Goal: Register for event/course

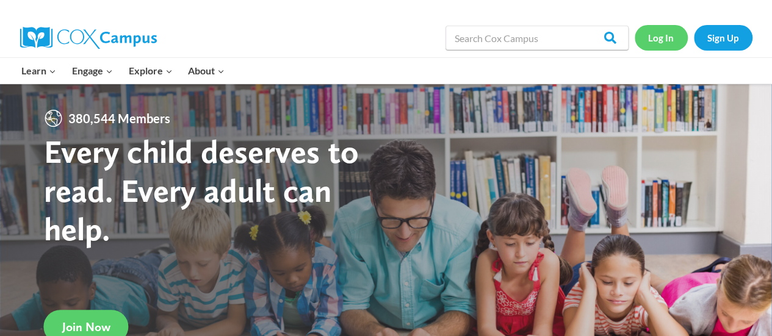
click at [661, 40] on link "Log In" at bounding box center [661, 37] width 53 height 25
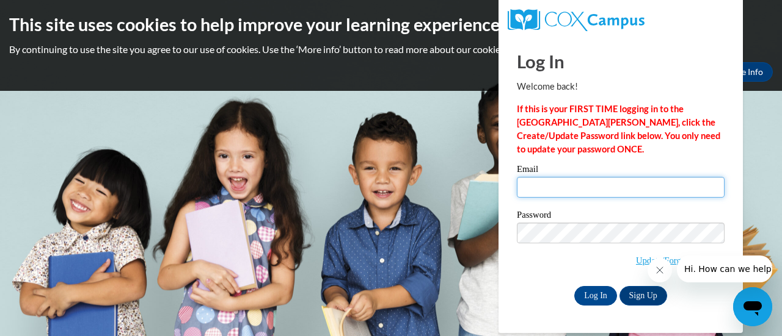
click at [589, 185] on input "Email" at bounding box center [621, 187] width 208 height 21
type input "[EMAIL_ADDRESS][DOMAIN_NAME]"
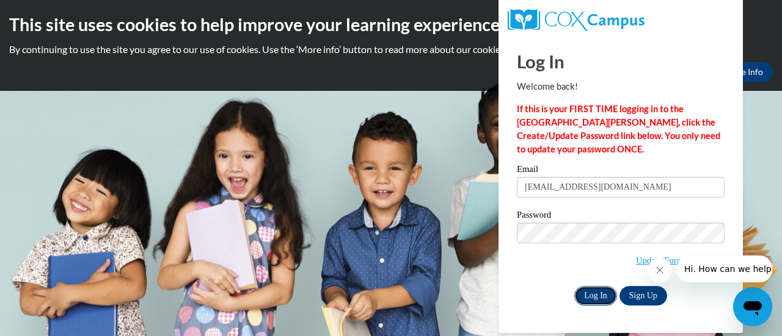
click at [596, 292] on input "Log In" at bounding box center [595, 296] width 43 height 20
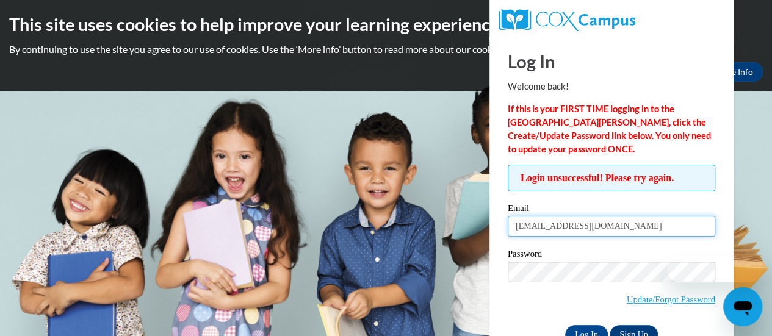
click at [612, 227] on input "[EMAIL_ADDRESS][DOMAIN_NAME]" at bounding box center [612, 226] width 208 height 21
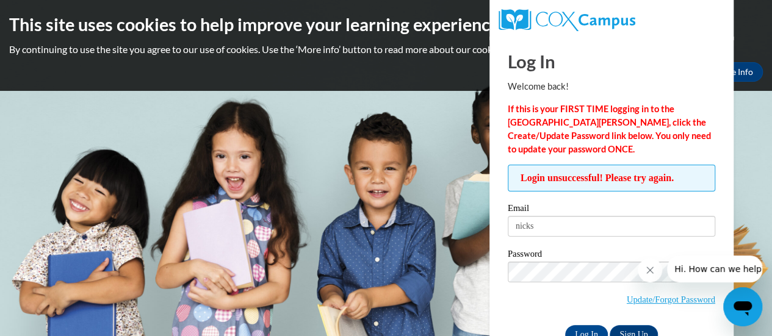
click at [559, 226] on input "nicks" at bounding box center [612, 226] width 208 height 21
type input "[EMAIL_ADDRESS][DOMAIN_NAME]"
click at [645, 264] on button "Close message from company" at bounding box center [650, 270] width 24 height 24
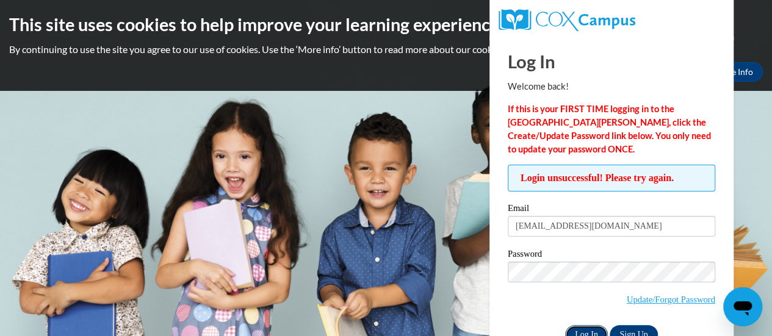
click at [582, 330] on input "Log In" at bounding box center [586, 335] width 43 height 20
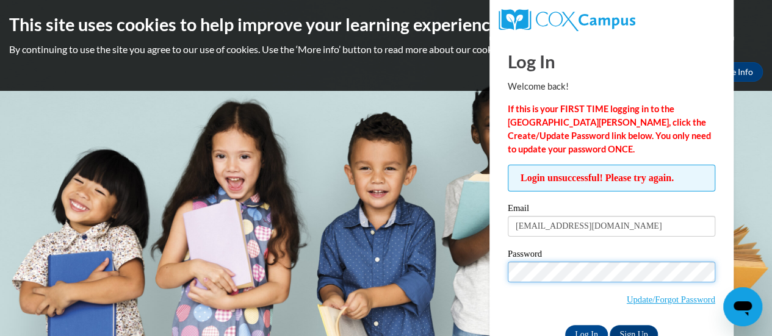
click at [565, 325] on input "Log In" at bounding box center [586, 335] width 43 height 20
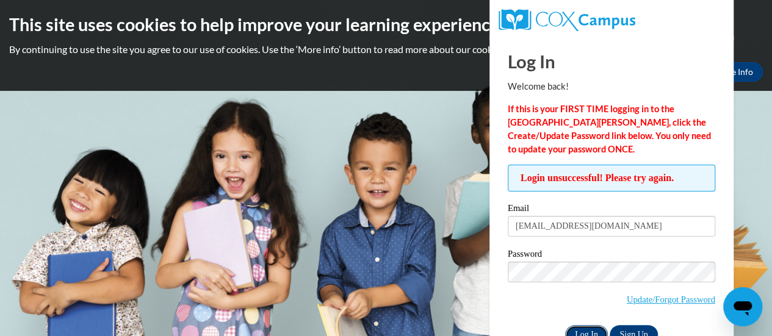
click at [575, 334] on input "Log In" at bounding box center [586, 335] width 43 height 20
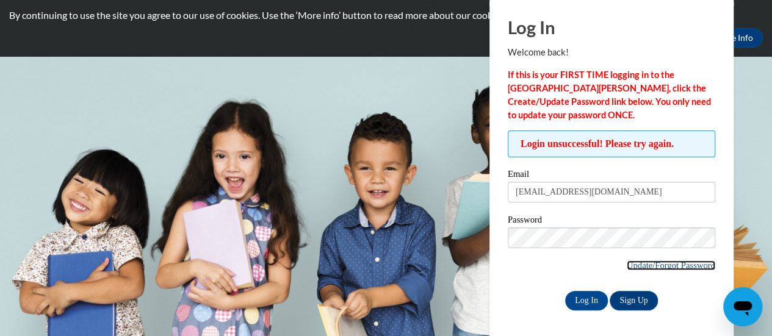
click at [650, 264] on link "Update/Forgot Password" at bounding box center [671, 266] width 89 height 10
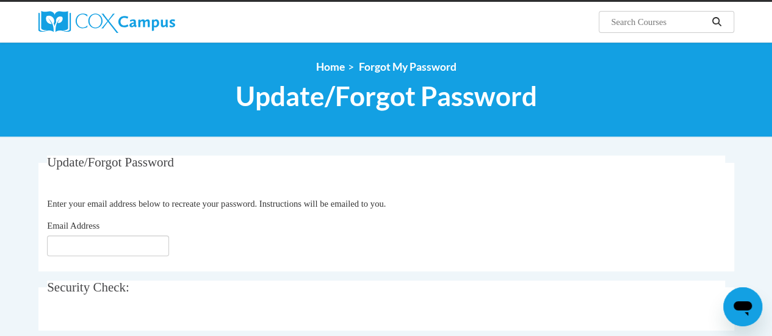
scroll to position [112, 0]
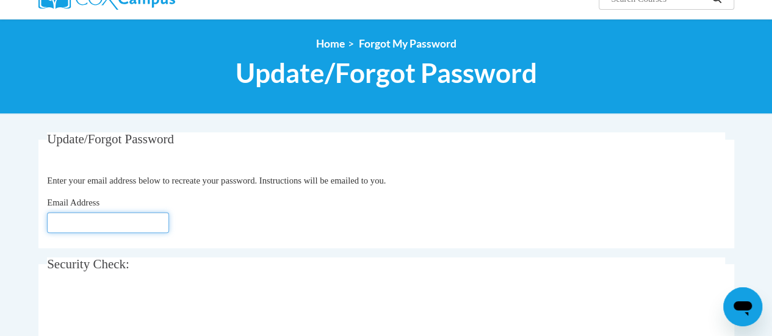
click at [54, 221] on input "Email Address" at bounding box center [108, 222] width 122 height 21
type input "[EMAIL_ADDRESS][DOMAIN_NAME]"
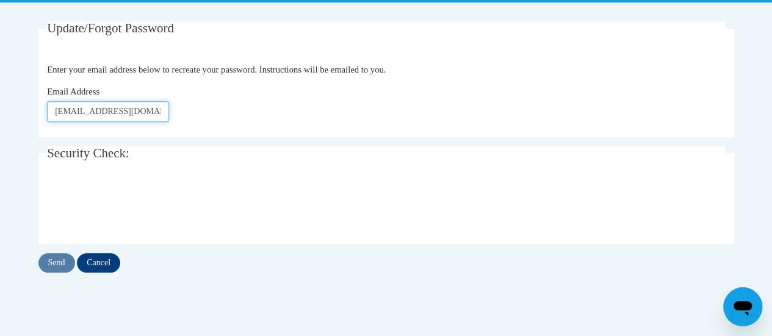
scroll to position [228, 0]
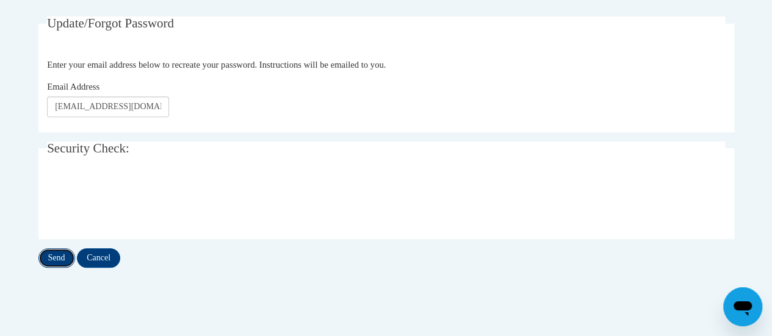
click at [55, 258] on input "Send" at bounding box center [56, 259] width 37 height 20
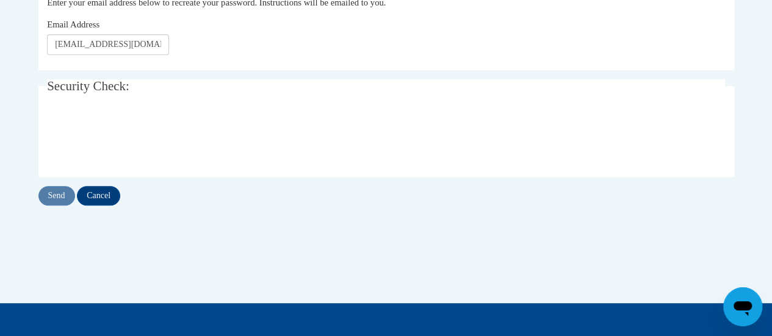
scroll to position [330, 0]
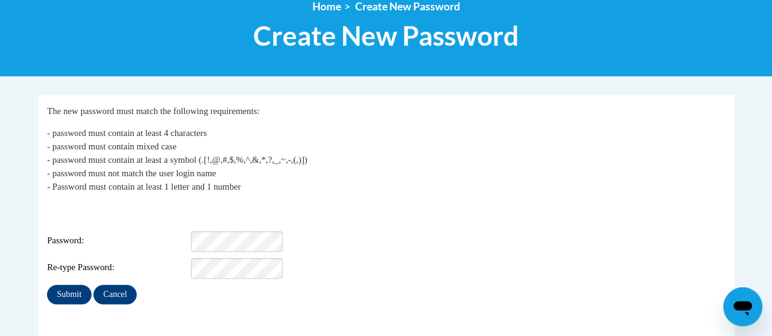
scroll to position [153, 0]
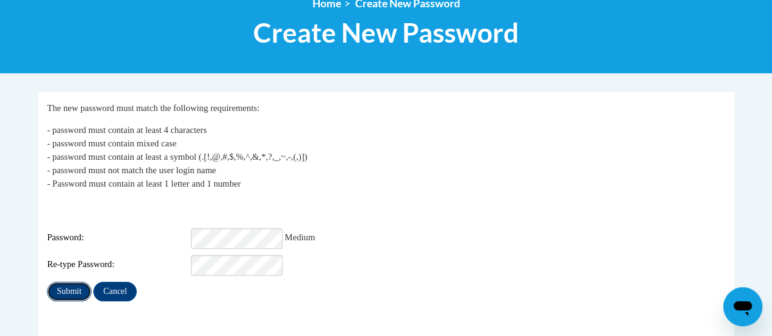
click at [61, 283] on input "Submit" at bounding box center [69, 292] width 44 height 20
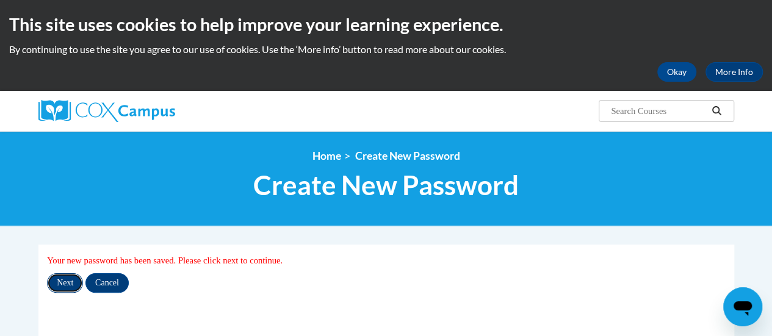
click at [57, 288] on input "Next" at bounding box center [65, 284] width 36 height 20
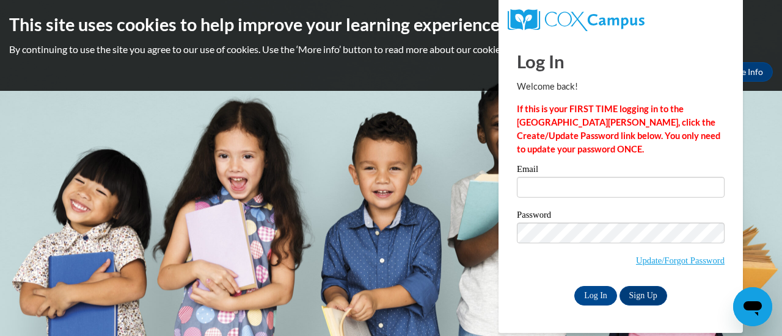
type input "[EMAIL_ADDRESS][DOMAIN_NAME]"
click at [594, 296] on input "Log In" at bounding box center [595, 296] width 43 height 20
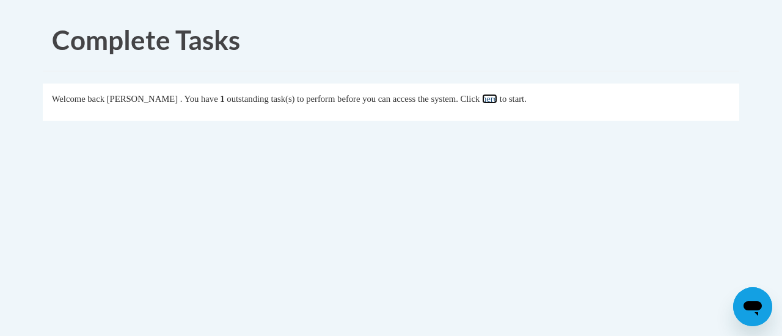
click at [497, 101] on link "here" at bounding box center [489, 99] width 15 height 10
click at [497, 98] on link "here" at bounding box center [489, 99] width 15 height 10
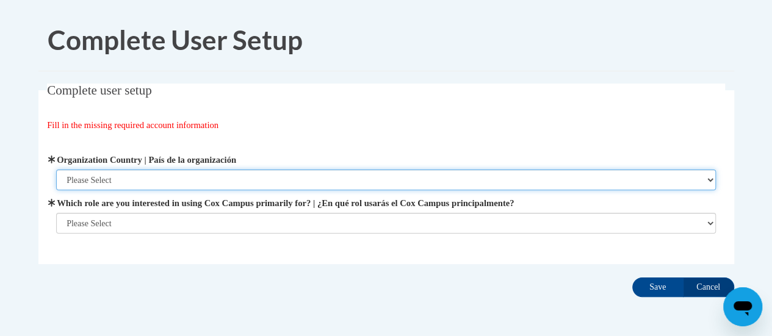
click at [348, 178] on select "Please Select United States | Estados Unidos Outside of the United States | Fue…" at bounding box center [386, 180] width 660 height 21
select select "ad49bcad-a171-4b2e-b99c-48b446064914"
click at [56, 170] on select "Please Select United States | Estados Unidos Outside of the United States | Fue…" at bounding box center [386, 180] width 660 height 21
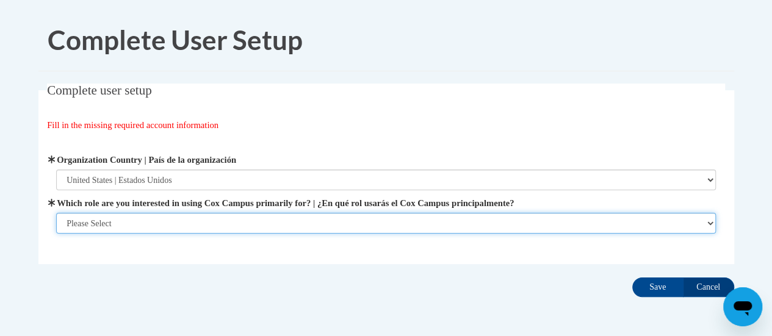
click at [202, 226] on select "Please Select College/University | Colegio/Universidad Community/Nonprofit Part…" at bounding box center [386, 223] width 660 height 21
select select "fbf2d438-af2f-41f8-98f1-81c410e29de3"
click at [56, 234] on select "Please Select College/University | Colegio/Universidad Community/Nonprofit Part…" at bounding box center [386, 223] width 660 height 21
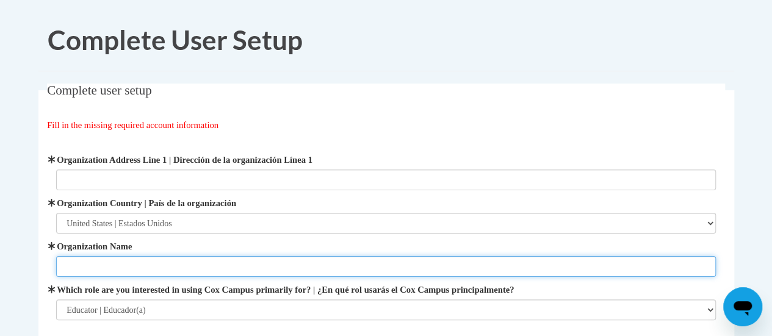
click at [143, 267] on input "Organization Name" at bounding box center [386, 266] width 660 height 21
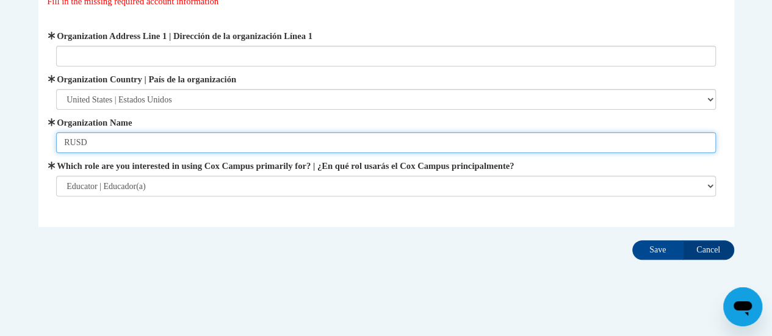
scroll to position [134, 0]
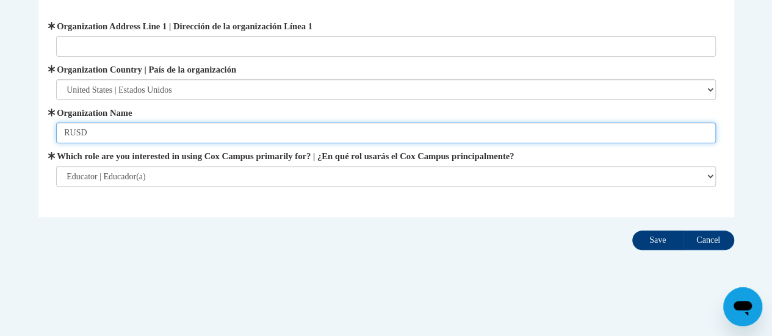
type input "RUSD"
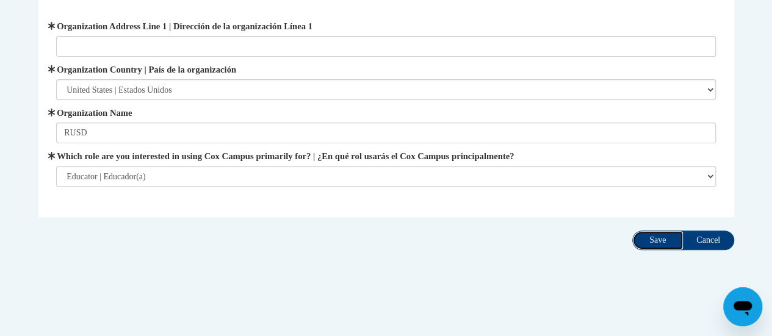
click at [637, 244] on input "Save" at bounding box center [658, 241] width 51 height 20
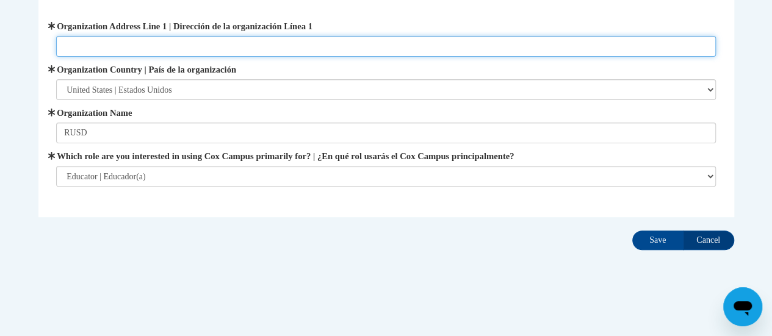
click at [81, 42] on input "Organization Address Line 1 | Dirección de la organización Línea 1" at bounding box center [386, 46] width 660 height 21
type input "3109 MOUNT PLEASANT ST"
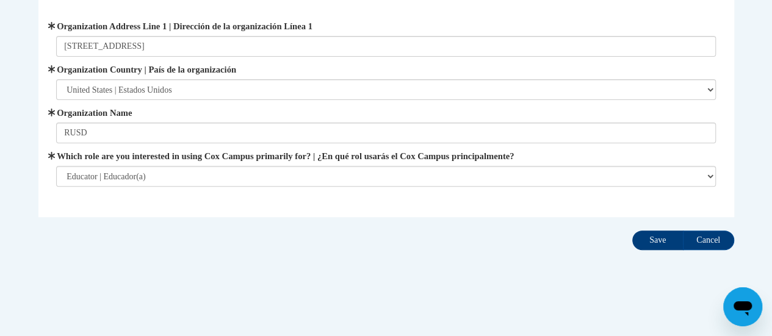
click at [647, 242] on input "Save" at bounding box center [658, 241] width 51 height 20
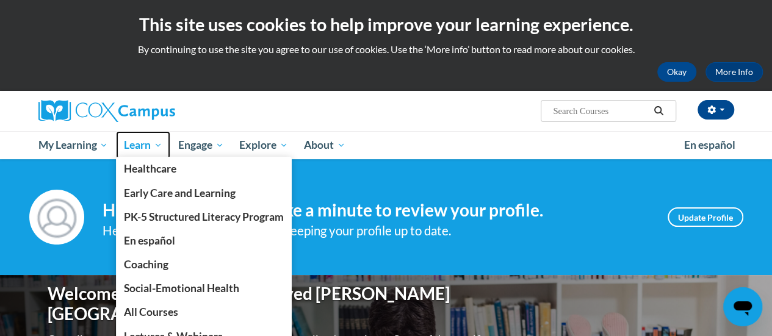
click at [143, 147] on span "Learn" at bounding box center [143, 145] width 38 height 15
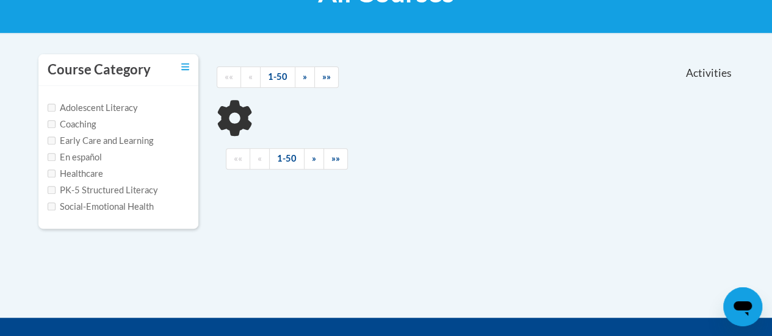
scroll to position [221, 0]
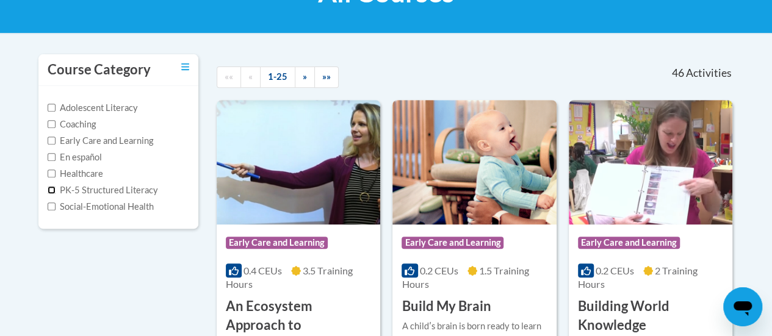
click at [53, 192] on input "PK-5 Structured Literacy" at bounding box center [52, 190] width 8 height 8
checkbox input "true"
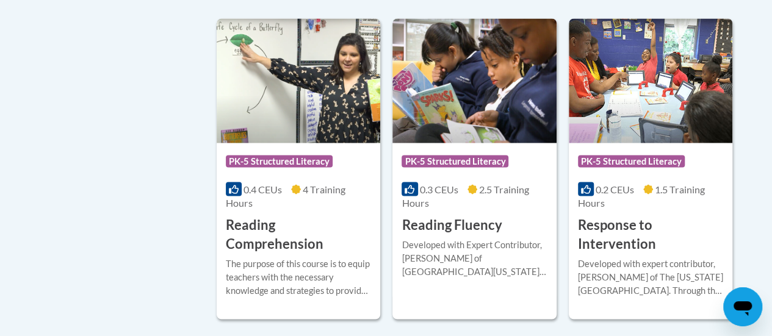
scroll to position [1002, 0]
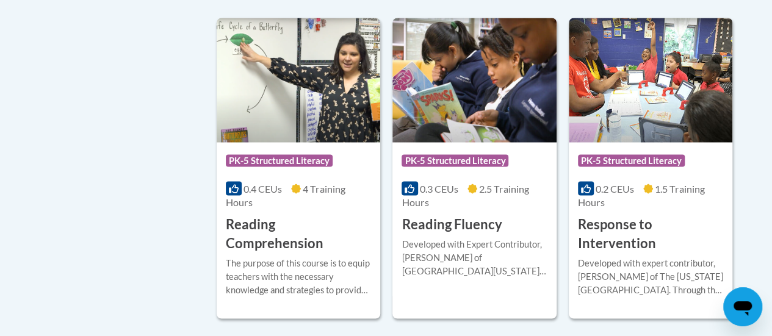
click at [244, 266] on div "The purpose of this course is to equip teachers with the necessary knowledge an…" at bounding box center [298, 276] width 145 height 40
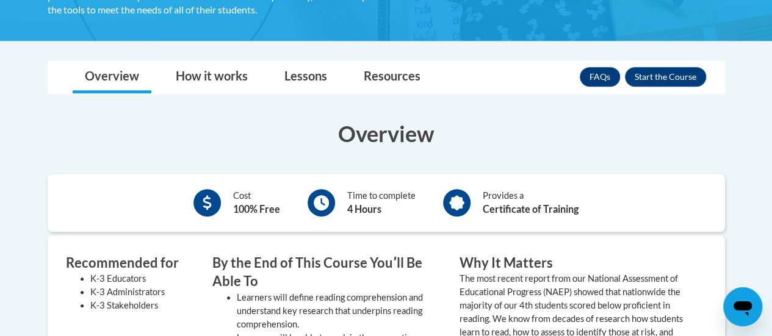
scroll to position [281, 0]
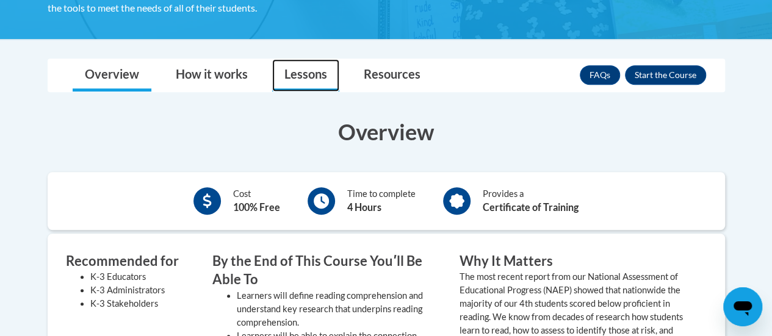
click at [304, 73] on link "Lessons" at bounding box center [305, 75] width 67 height 32
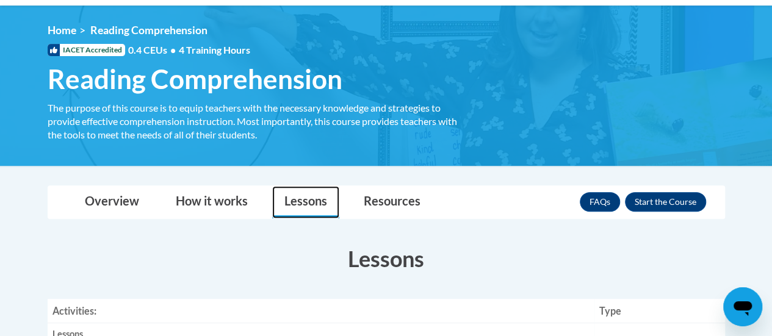
scroll to position [156, 0]
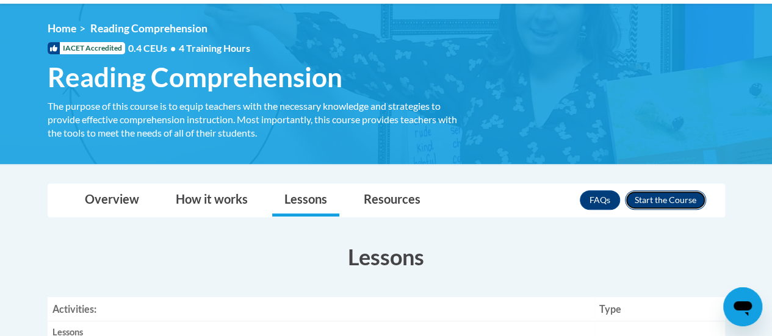
click at [663, 198] on button "Enroll" at bounding box center [665, 201] width 81 height 20
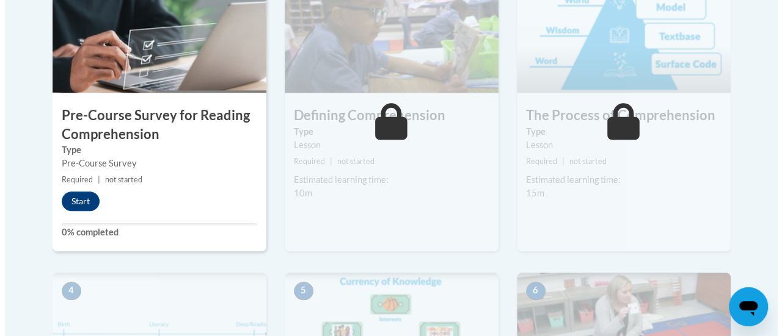
scroll to position [445, 0]
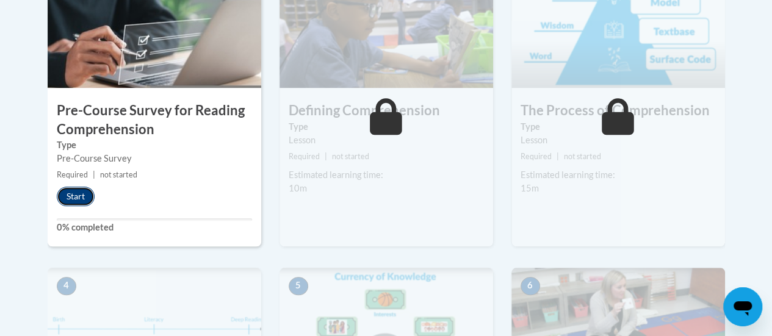
click at [73, 195] on button "Start" at bounding box center [76, 197] width 38 height 20
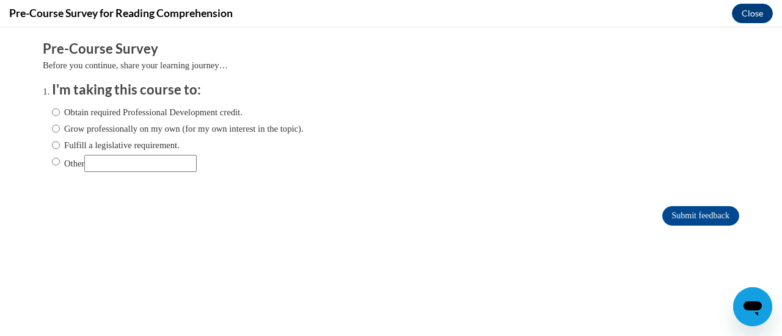
scroll to position [0, 0]
click at [52, 114] on input "Obtain required Professional Development credit." at bounding box center [56, 112] width 8 height 13
radio input "true"
click at [693, 219] on input "Submit feedback" at bounding box center [700, 216] width 77 height 20
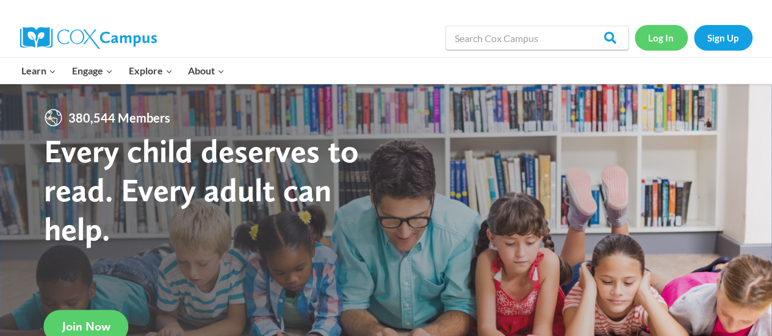
click at [655, 33] on link "Log In" at bounding box center [661, 37] width 53 height 25
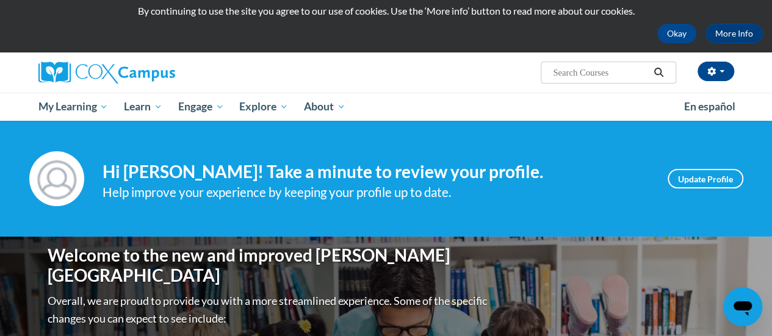
scroll to position [44, 0]
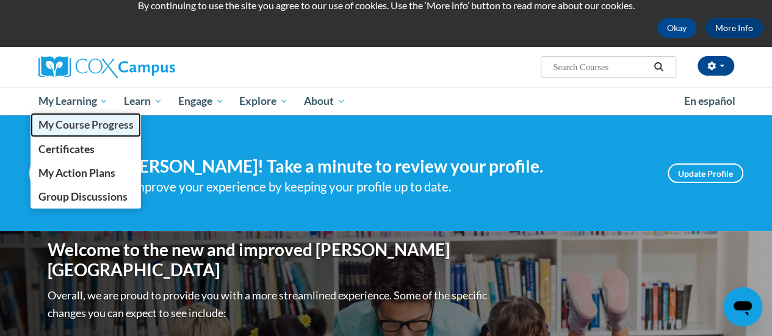
click at [92, 115] on link "My Course Progress" at bounding box center [86, 125] width 111 height 24
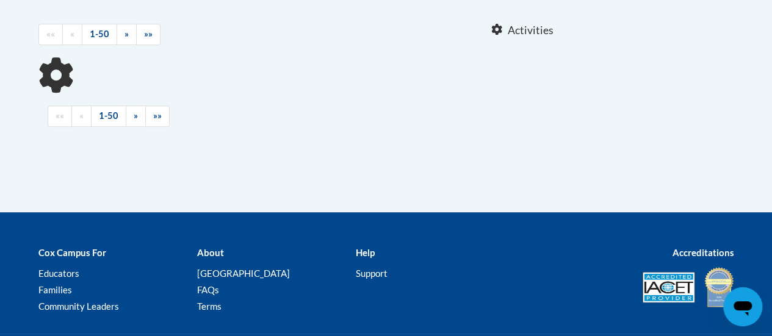
scroll to position [268, 0]
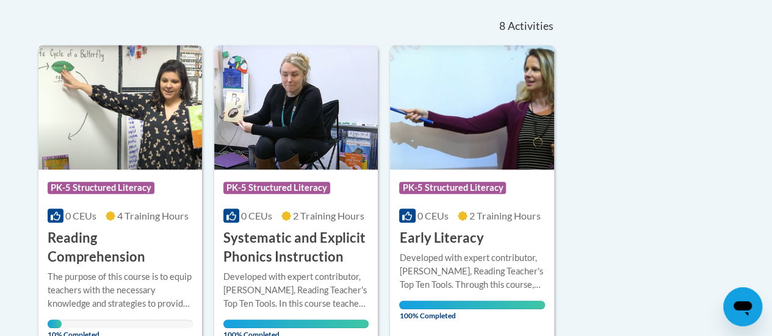
click at [129, 270] on div at bounding box center [120, 270] width 145 height 1
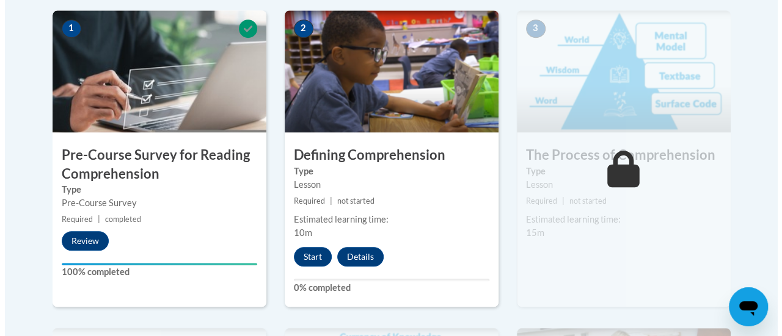
scroll to position [411, 0]
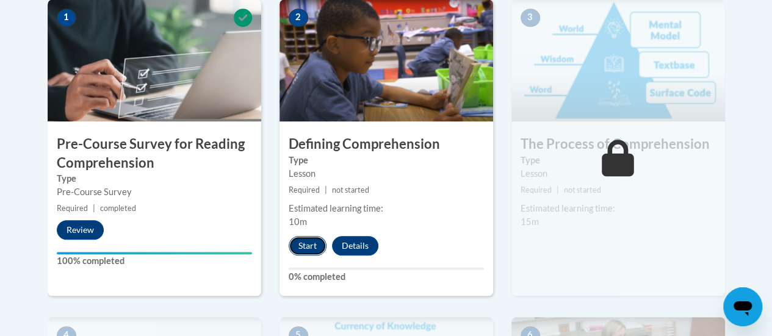
click at [302, 245] on button "Start" at bounding box center [308, 246] width 38 height 20
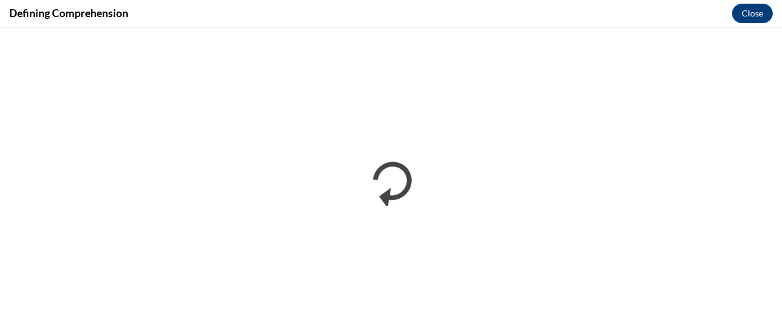
scroll to position [0, 0]
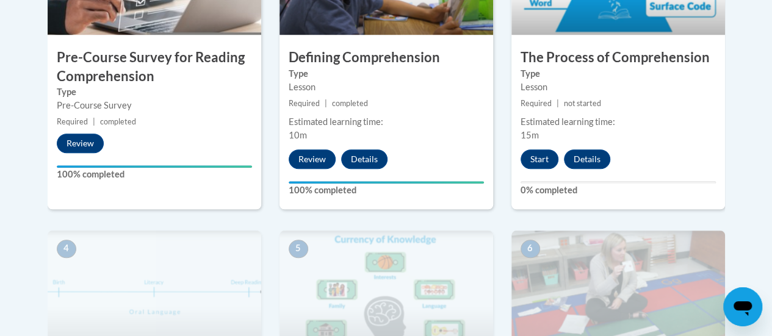
scroll to position [494, 0]
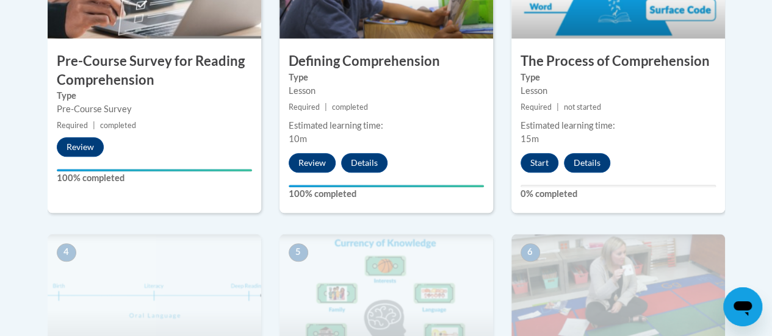
click at [436, 43] on div "2 Defining Comprehension Type Lesson Required | completed Estimated learning ti…" at bounding box center [387, 64] width 214 height 297
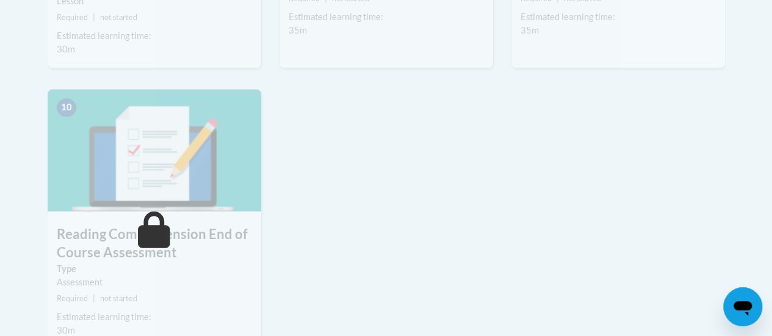
scroll to position [1295, 0]
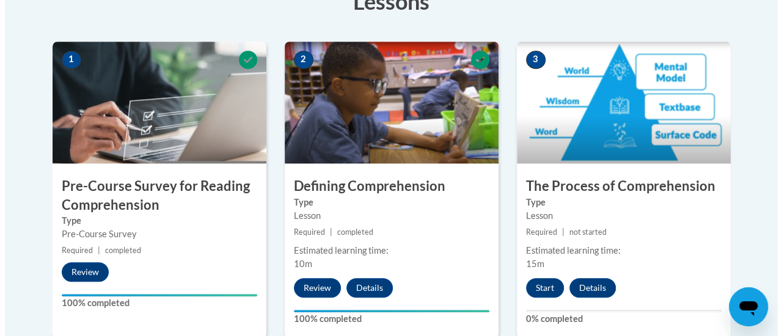
scroll to position [360, 0]
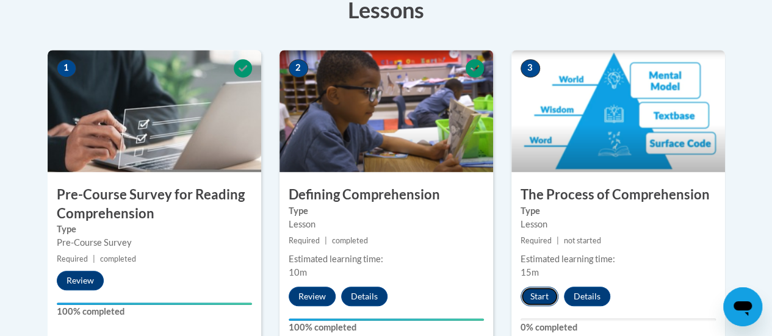
click at [543, 295] on button "Start" at bounding box center [540, 297] width 38 height 20
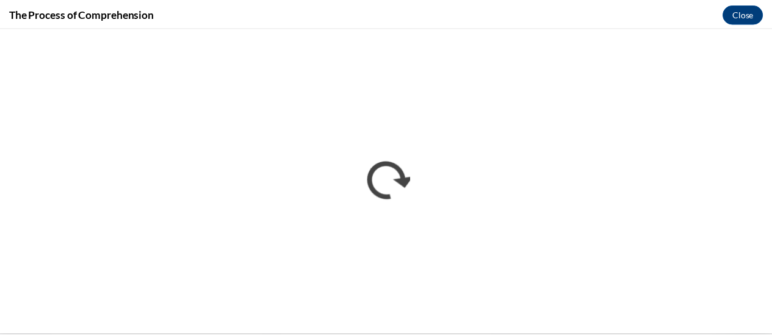
scroll to position [0, 0]
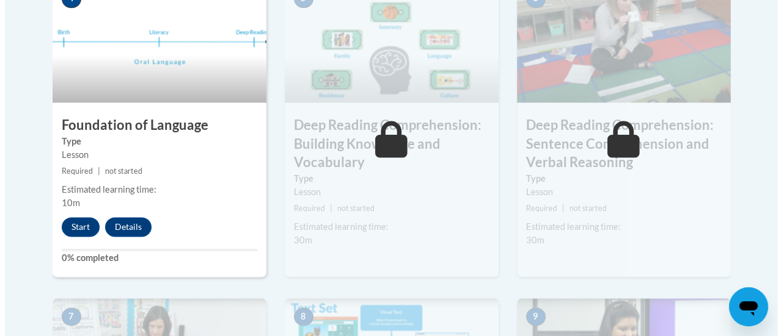
scroll to position [746, 0]
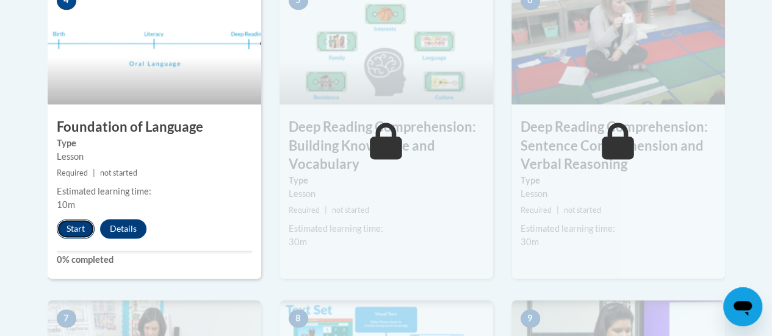
click at [71, 227] on button "Start" at bounding box center [76, 229] width 38 height 20
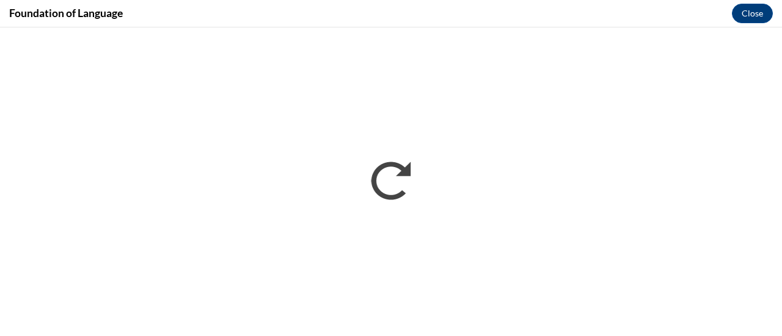
scroll to position [0, 0]
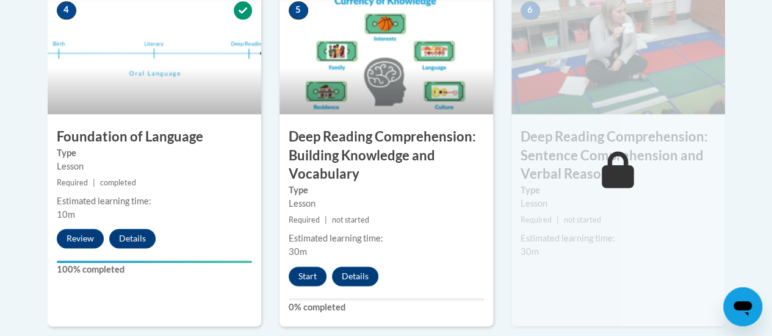
scroll to position [736, 0]
